Goal: Register for event/course

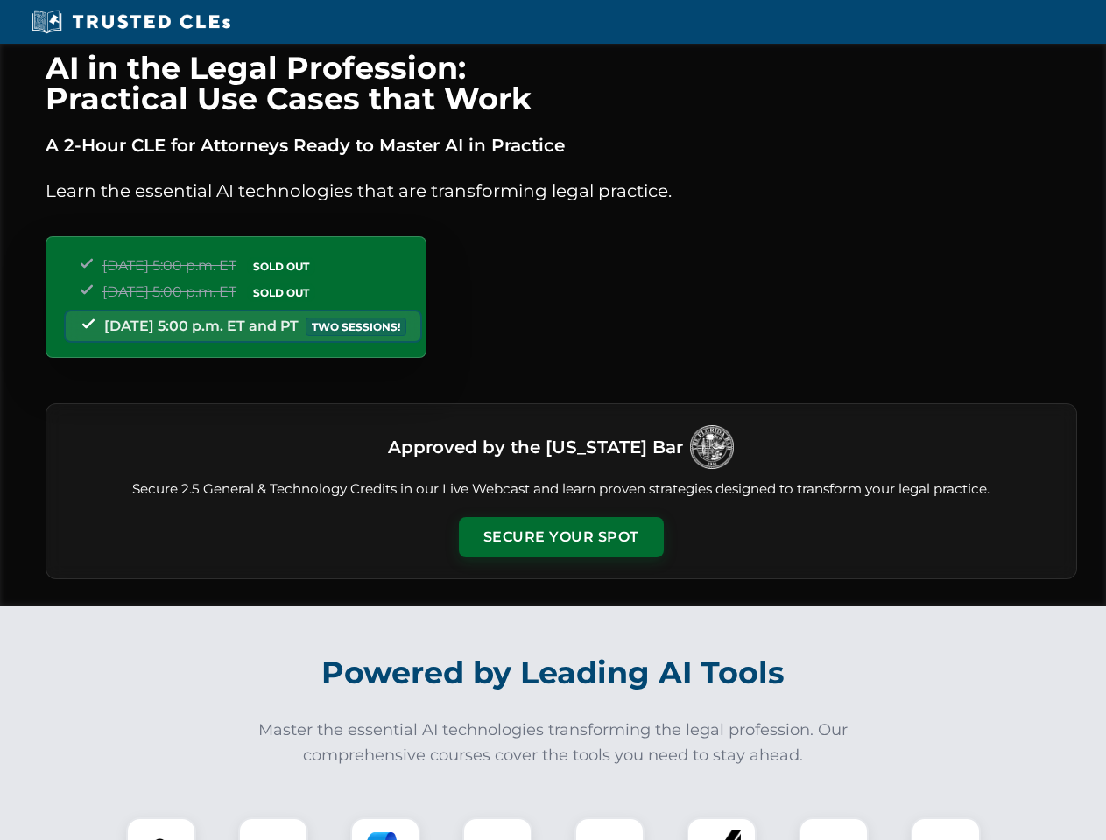
click at [560, 537] on button "Secure Your Spot" at bounding box center [561, 537] width 205 height 40
click at [161, 829] on img at bounding box center [161, 852] width 51 height 51
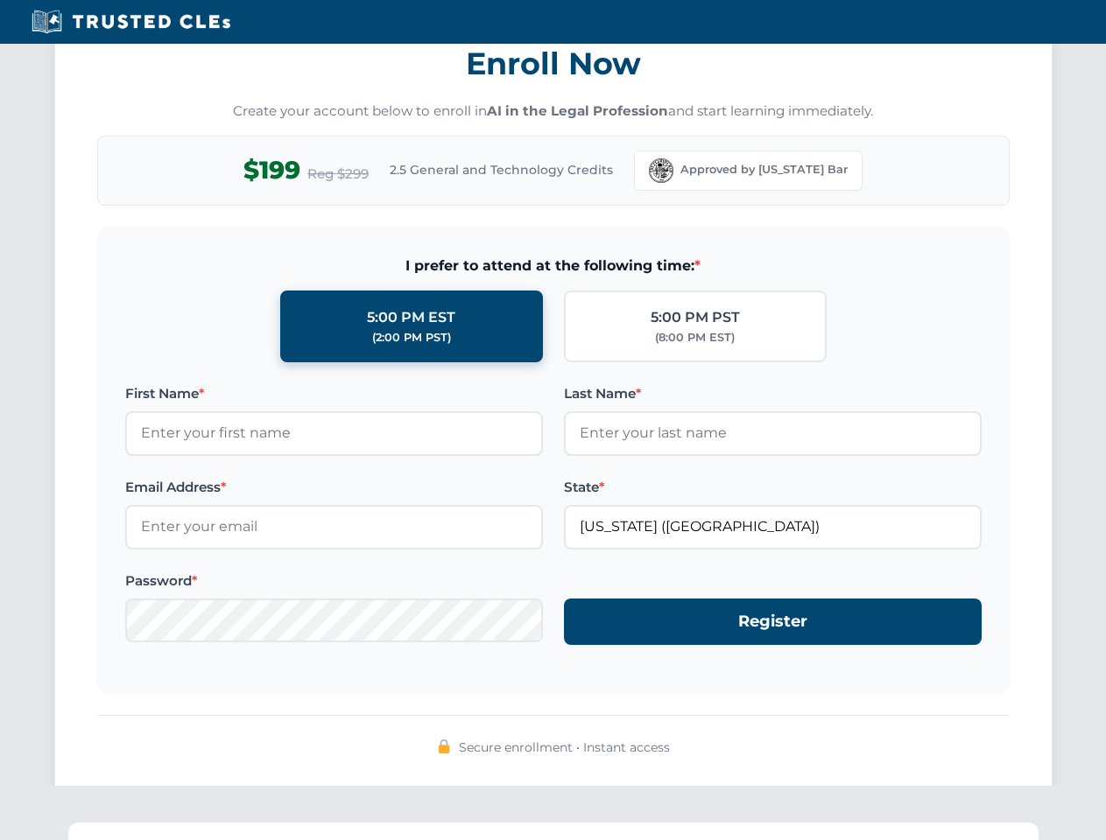
scroll to position [1718, 0]
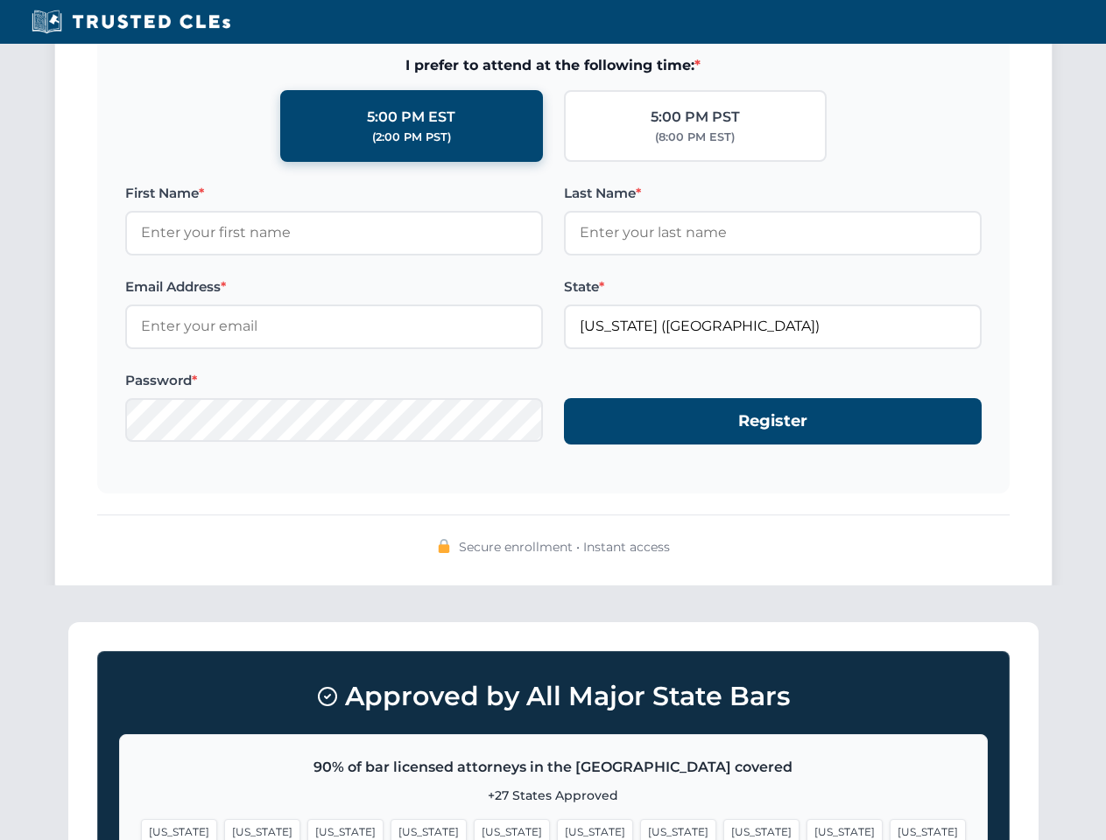
click at [806, 829] on span "[US_STATE]" at bounding box center [844, 831] width 76 height 25
